Goal: Task Accomplishment & Management: Manage account settings

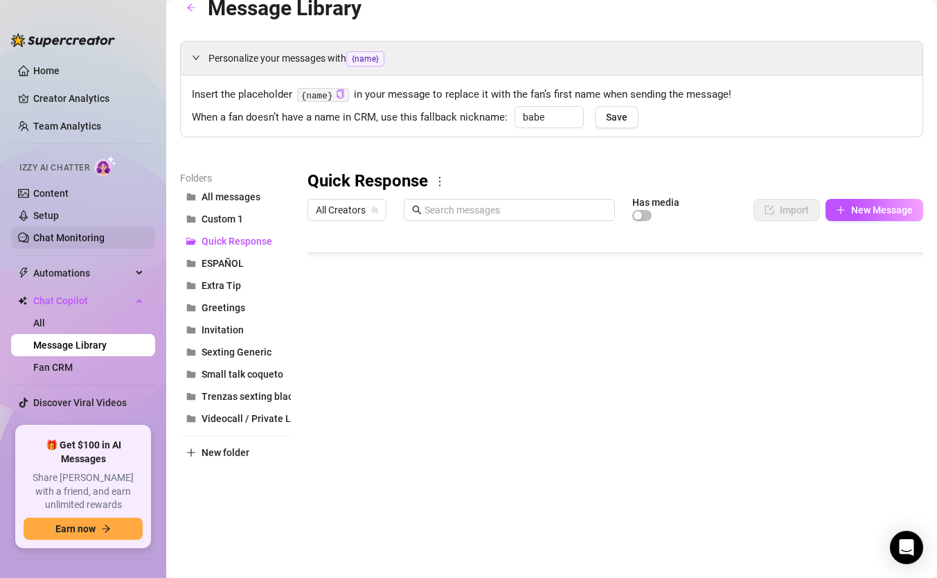
scroll to position [360, 3]
click at [48, 211] on link "Setup" at bounding box center [46, 215] width 26 height 11
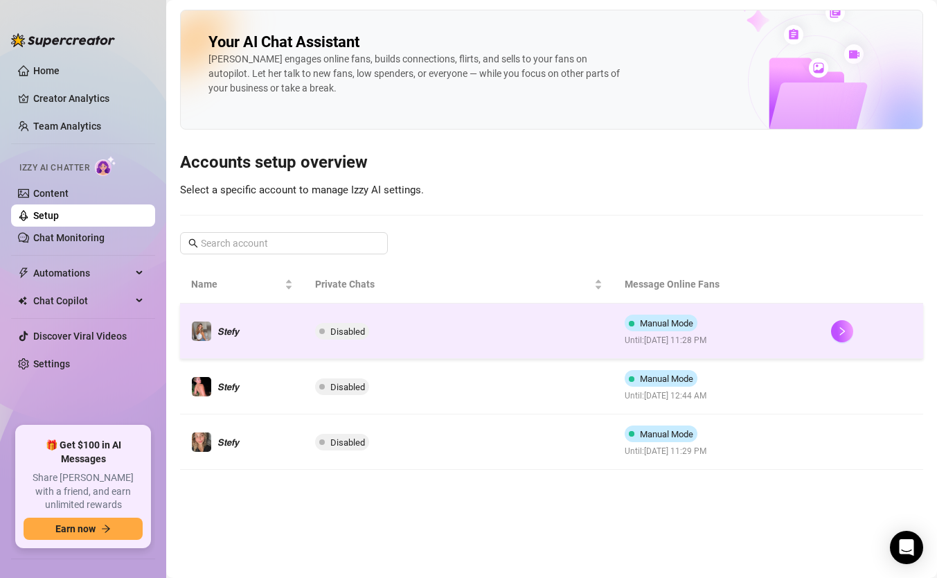
click at [614, 324] on td "Manual Mode Until: [DATE] 11:28 PM" at bounding box center [717, 330] width 206 height 55
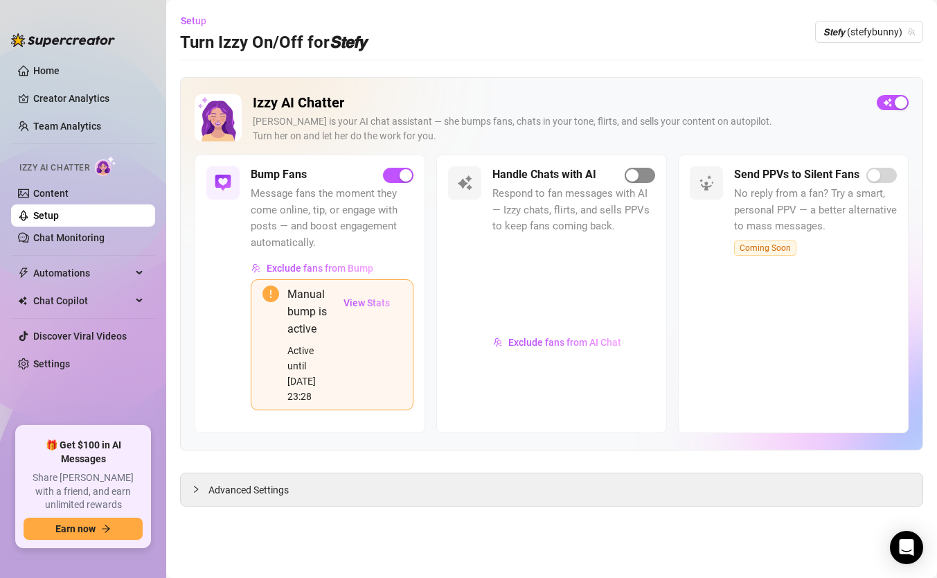
click at [642, 177] on span "button" at bounding box center [640, 175] width 30 height 15
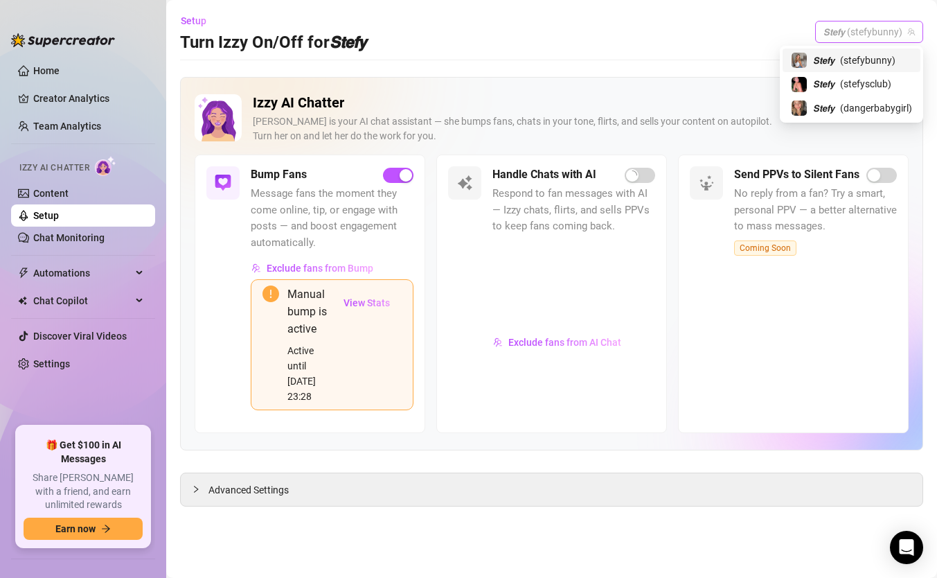
click at [881, 33] on span "𝙎𝙩𝙚𝙛𝙮 (stefybunny)" at bounding box center [869, 31] width 91 height 21
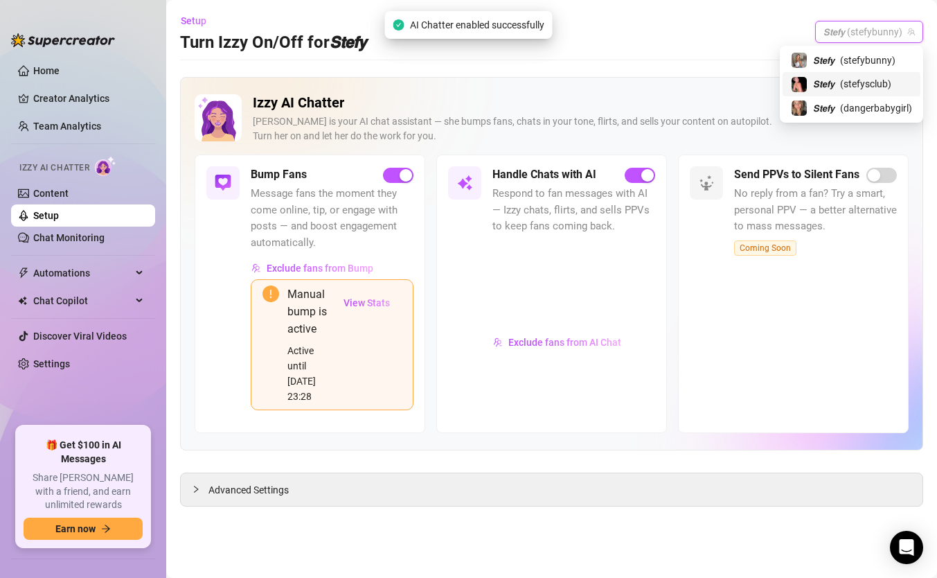
click at [840, 85] on span "( stefysclub )" at bounding box center [865, 83] width 51 height 15
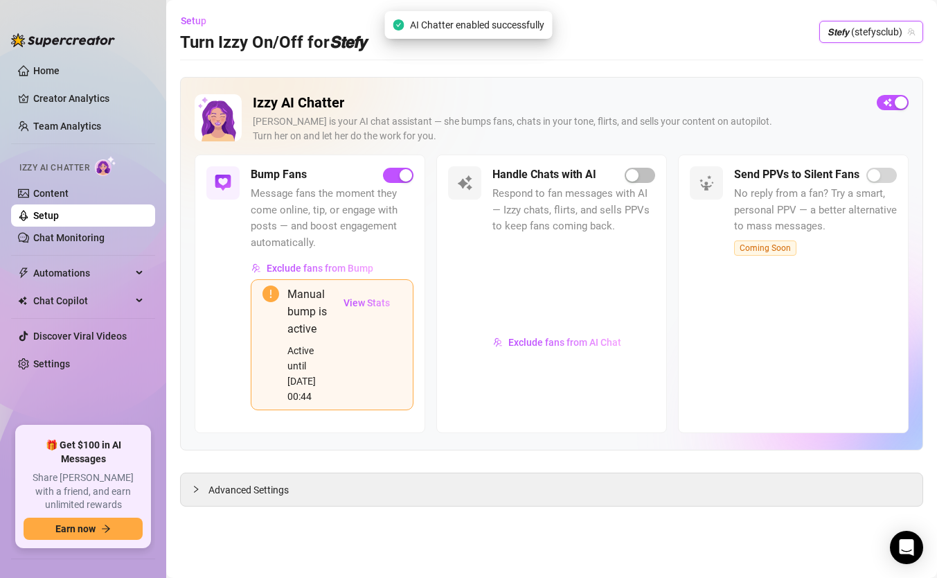
click at [650, 170] on span "button" at bounding box center [640, 175] width 30 height 15
click at [907, 41] on span "𝙎𝙩𝙚𝙛𝙮 (stefysclub)" at bounding box center [871, 31] width 87 height 21
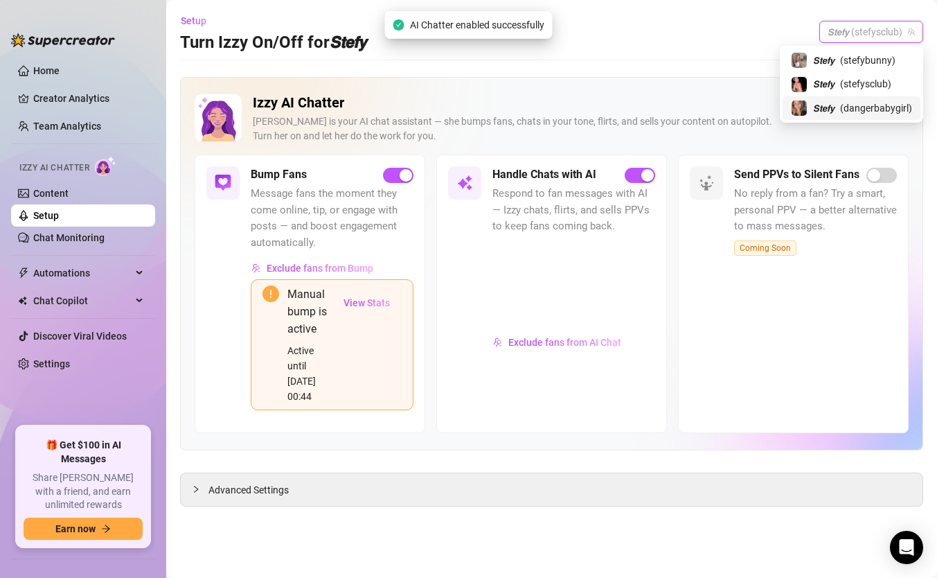
click at [876, 107] on span "( dangerbabygirl )" at bounding box center [876, 107] width 72 height 15
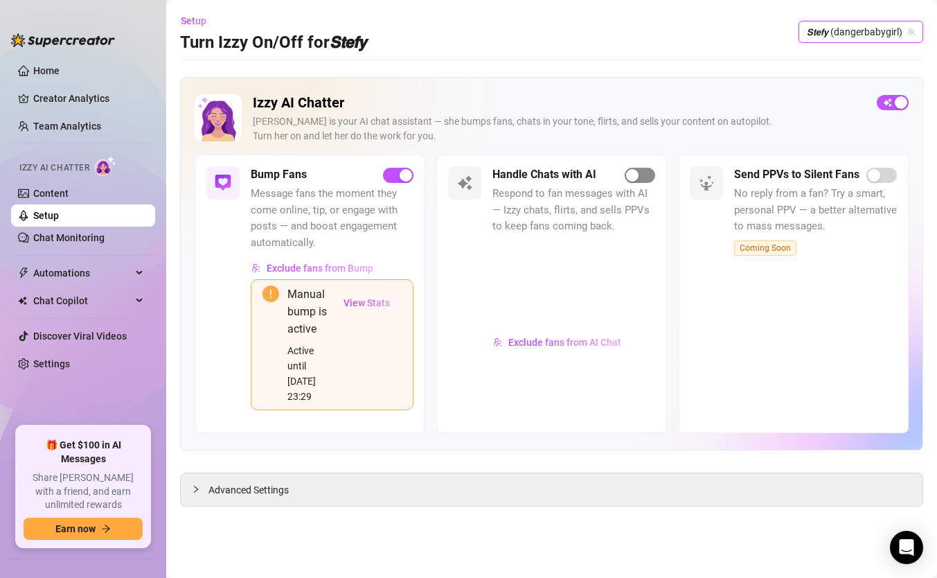
click at [644, 182] on span "button" at bounding box center [640, 175] width 30 height 15
